Goal: Information Seeking & Learning: Learn about a topic

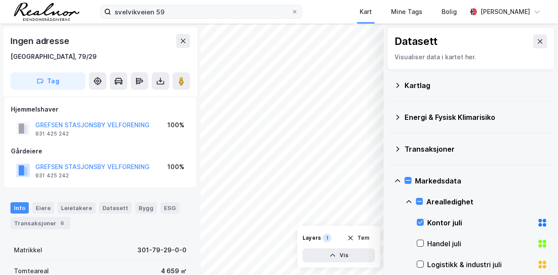
scroll to position [0, 0]
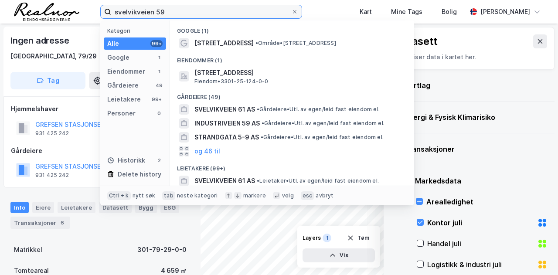
drag, startPoint x: 175, startPoint y: 13, endPoint x: 111, endPoint y: 13, distance: 64.1
click at [111, 13] on input "svelvikveien 59" at bounding box center [201, 11] width 180 height 13
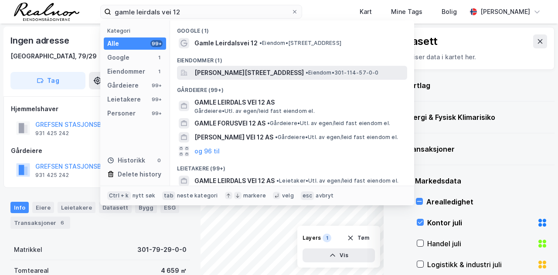
click at [312, 78] on div "[PERSON_NAME][STREET_ADDRESS] • Eiendom • 301-114-57-0-0" at bounding box center [292, 73] width 230 height 14
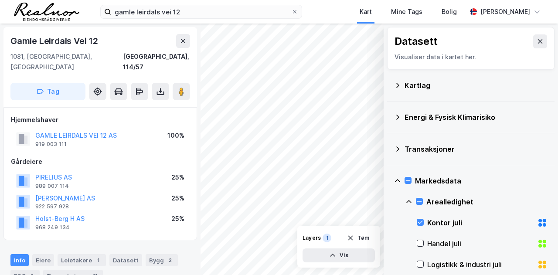
scroll to position [0, 0]
click at [0, 0] on button "GAMLE LEIRDALS VEI 12 AS" at bounding box center [0, 0] width 0 height 0
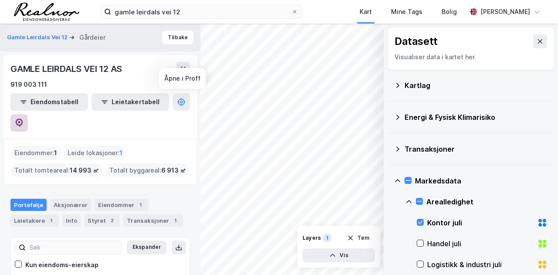
click at [23, 119] on icon at bounding box center [19, 123] width 7 height 9
click at [169, 35] on button "Tilbake" at bounding box center [177, 38] width 31 height 14
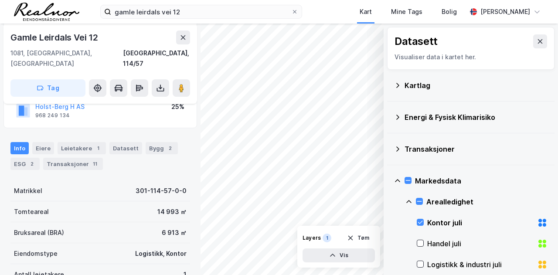
scroll to position [131, 0]
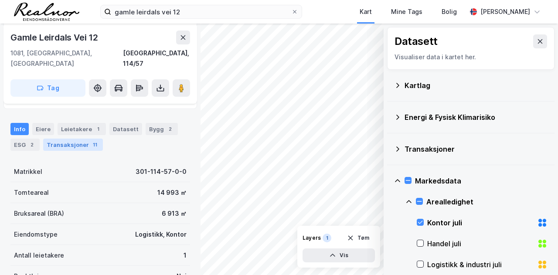
click at [91, 140] on div "11" at bounding box center [95, 144] width 9 height 9
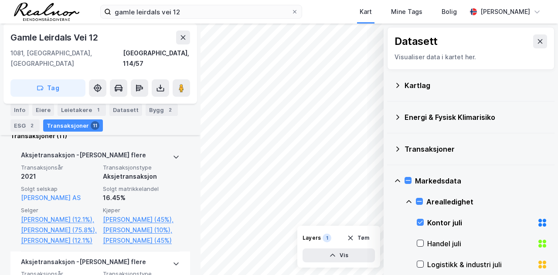
scroll to position [345, 0]
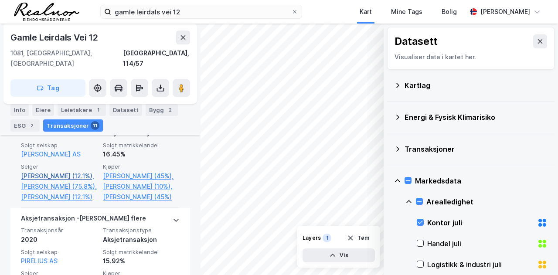
click at [67, 171] on link "[PERSON_NAME] (12.1%)," at bounding box center [59, 176] width 77 height 10
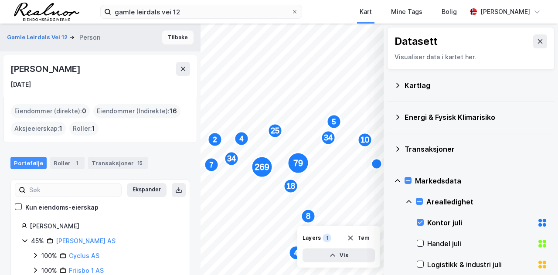
click at [165, 31] on button "Tilbake" at bounding box center [177, 38] width 31 height 14
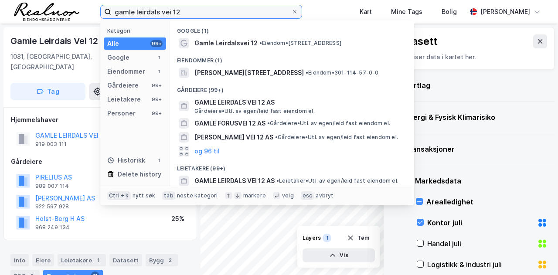
drag, startPoint x: 195, startPoint y: 9, endPoint x: 73, endPoint y: 8, distance: 121.3
click at [73, 9] on div "gamle leirdals vei 12 Kategori Alle 99+ Google 1 Eiendommer 1 Gårdeiere 99+ Lei…" at bounding box center [279, 12] width 558 height 24
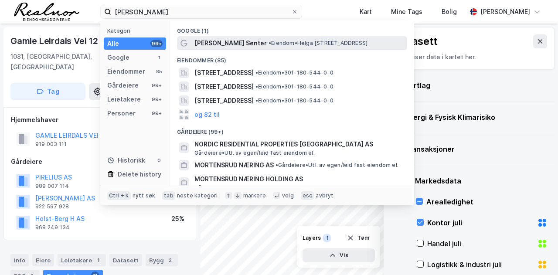
click at [300, 38] on div "[PERSON_NAME] Senter • Eiendom • [STREET_ADDRESS]" at bounding box center [300, 43] width 211 height 10
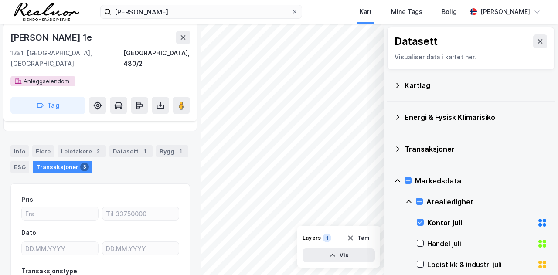
scroll to position [178, 0]
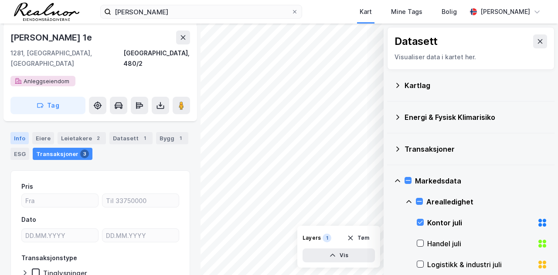
click at [16, 132] on div "Info" at bounding box center [19, 138] width 18 height 12
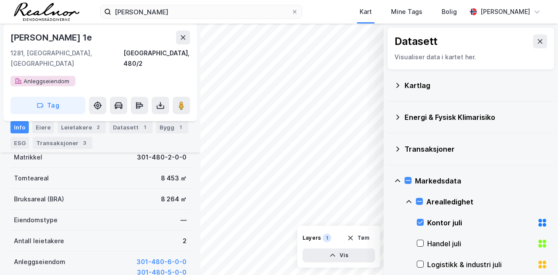
scroll to position [188, 0]
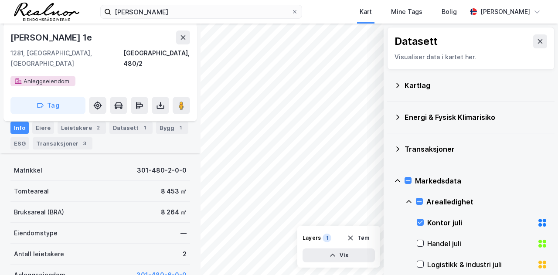
drag, startPoint x: 104, startPoint y: 42, endPoint x: 11, endPoint y: 43, distance: 92.5
click at [11, 43] on div "[PERSON_NAME] 1e" at bounding box center [100, 38] width 180 height 14
copy div "[PERSON_NAME] 1e"
click at [109, 38] on div "[PERSON_NAME] 1e" at bounding box center [100, 38] width 180 height 14
drag, startPoint x: 109, startPoint y: 38, endPoint x: 5, endPoint y: 38, distance: 103.4
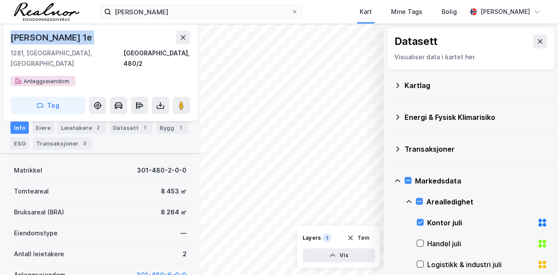
click at [5, 38] on div "[PERSON_NAME] 1e 1281, [GEOGRAPHIC_DATA], [GEOGRAPHIC_DATA], 480/2 Anleggseiend…" at bounding box center [100, 73] width 194 height 98
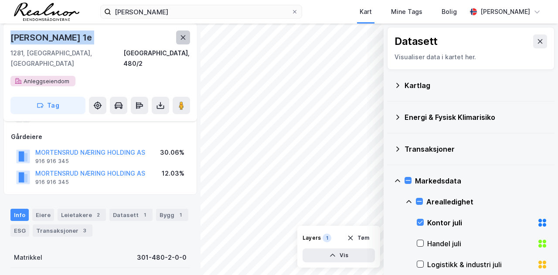
click at [184, 36] on icon at bounding box center [183, 37] width 7 height 7
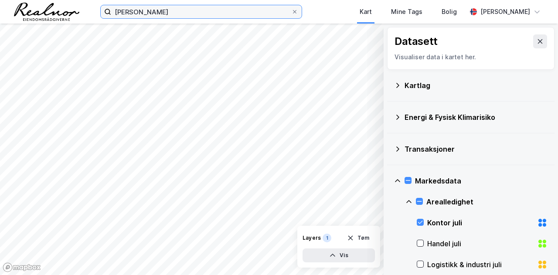
click at [177, 11] on input "[PERSON_NAME]" at bounding box center [201, 11] width 180 height 13
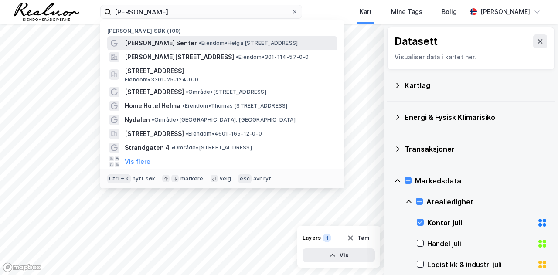
click at [178, 42] on span "[PERSON_NAME] Senter" at bounding box center [161, 43] width 72 height 10
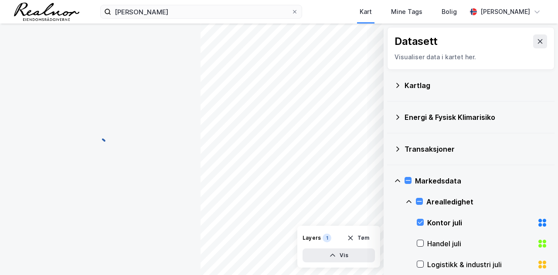
scroll to position [101, 0]
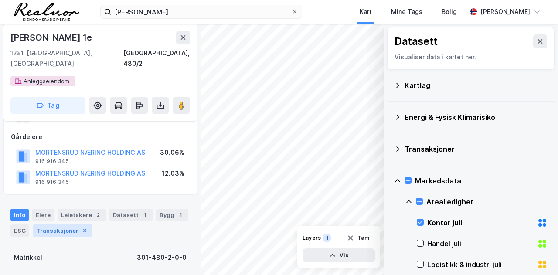
click at [58, 225] on div "Transaksjoner 3" at bounding box center [63, 231] width 60 height 12
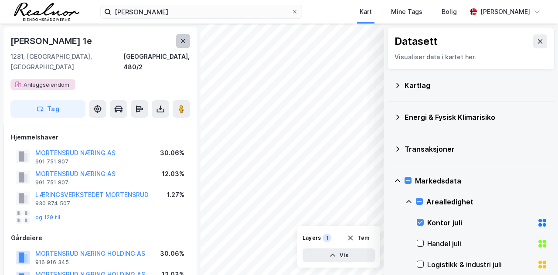
click at [187, 41] on button at bounding box center [183, 41] width 14 height 14
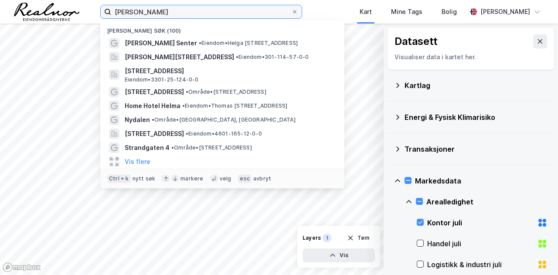
click at [176, 18] on input "[PERSON_NAME]" at bounding box center [201, 11] width 180 height 13
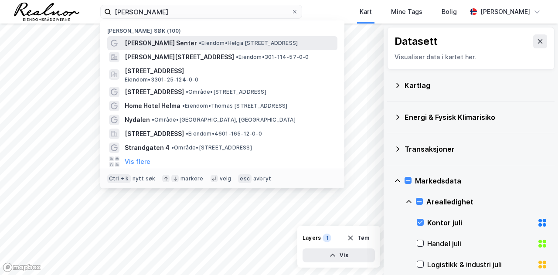
click at [160, 41] on span "[PERSON_NAME] Senter" at bounding box center [161, 43] width 72 height 10
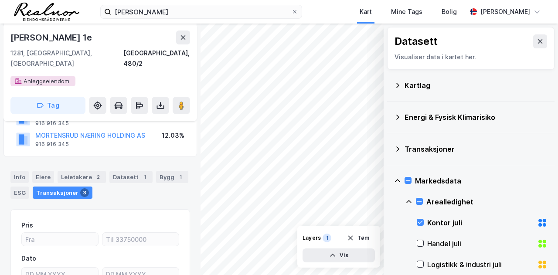
scroll to position [138, 0]
click at [13, 172] on div "Info" at bounding box center [19, 178] width 18 height 12
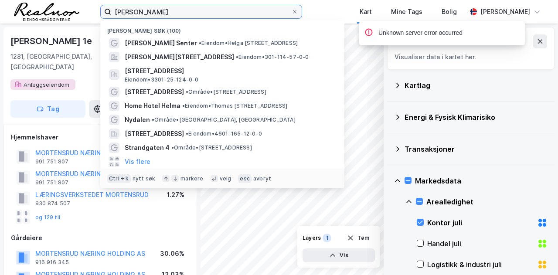
drag, startPoint x: 176, startPoint y: 13, endPoint x: 67, endPoint y: 15, distance: 108.6
click at [67, 15] on div "mortensrud [PERSON_NAME] søk (100) Mortensrud Torg Senter • Eiendom • [STREET_A…" at bounding box center [279, 12] width 558 height 24
paste input "[URL][DOMAIN_NAME]"
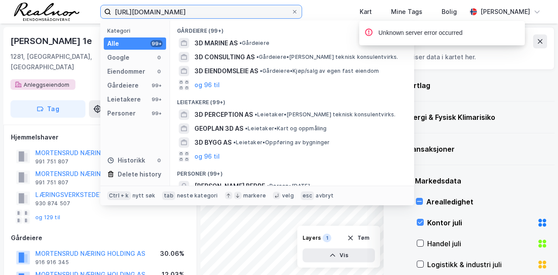
type input "[URL][DOMAIN_NAME]"
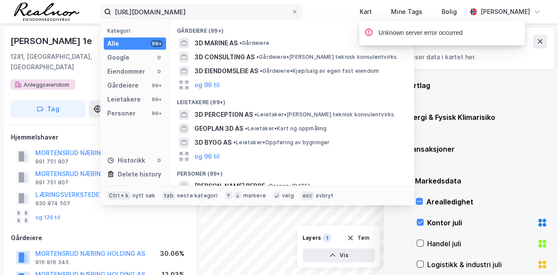
click at [302, 10] on label "[URL][DOMAIN_NAME]" at bounding box center [201, 12] width 202 height 14
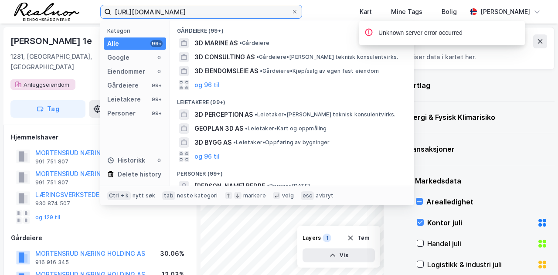
click at [291, 10] on input "[URL][DOMAIN_NAME]" at bounding box center [201, 11] width 180 height 13
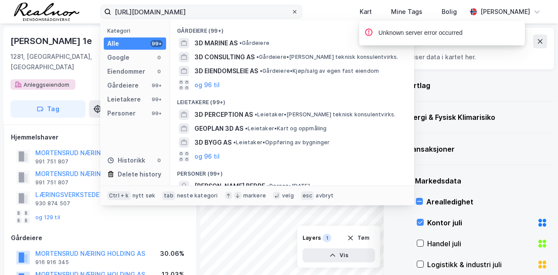
click at [297, 12] on icon at bounding box center [294, 11] width 5 height 5
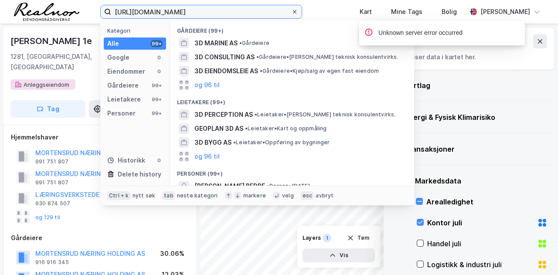
click at [291, 12] on input "[URL][DOMAIN_NAME]" at bounding box center [201, 11] width 180 height 13
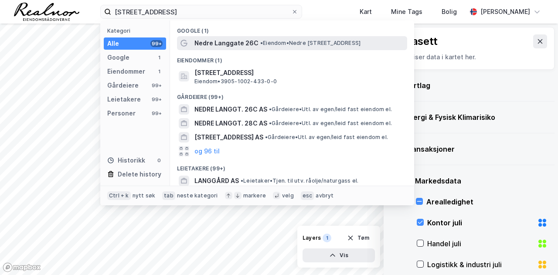
click at [301, 41] on span "• Eiendom • [STREET_ADDRESS]" at bounding box center [310, 43] width 100 height 7
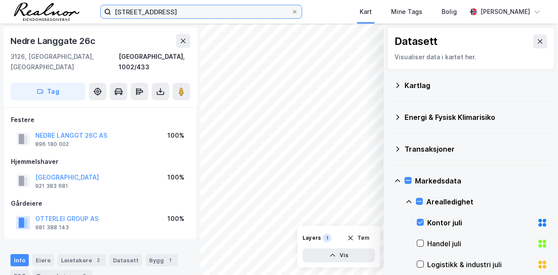
click at [170, 13] on input "[STREET_ADDRESS]" at bounding box center [201, 11] width 180 height 13
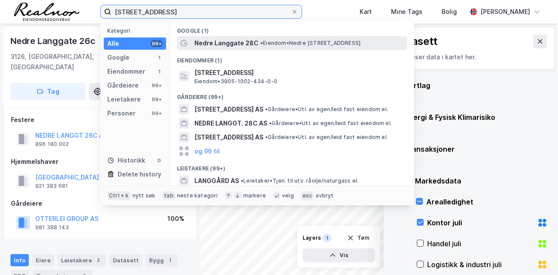
type input "[STREET_ADDRESS]"
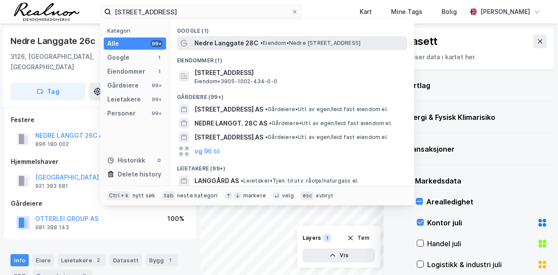
click at [253, 40] on span "Nedre Langgate 28C" at bounding box center [227, 43] width 64 height 10
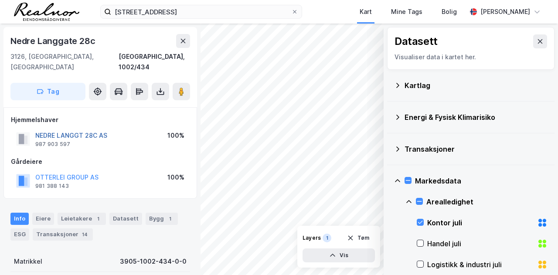
click at [0, 0] on button "NEDRE LANGGT 28C AS" at bounding box center [0, 0] width 0 height 0
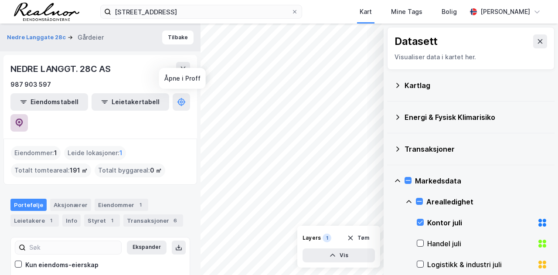
click at [23, 119] on icon at bounding box center [19, 123] width 7 height 9
